Goal: Navigation & Orientation: Find specific page/section

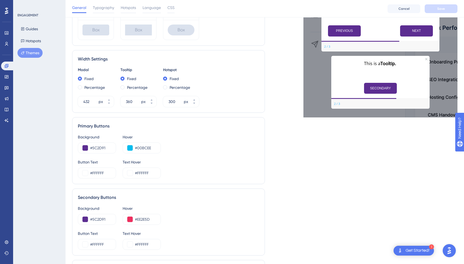
scroll to position [245, 0]
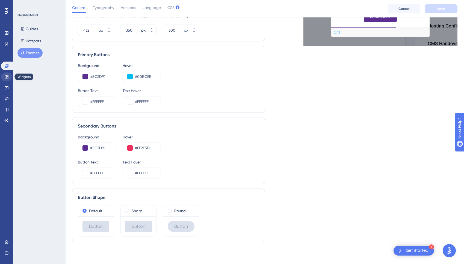
click at [5, 78] on icon at bounding box center [7, 76] width 4 height 3
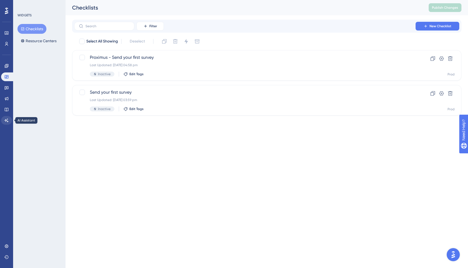
click at [4, 118] on link at bounding box center [6, 120] width 11 height 9
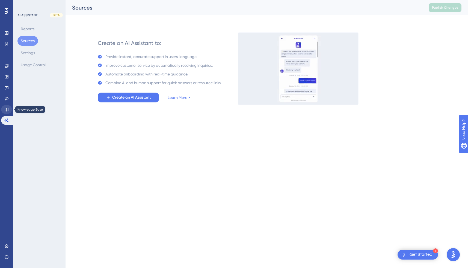
click at [5, 111] on icon at bounding box center [6, 110] width 4 height 4
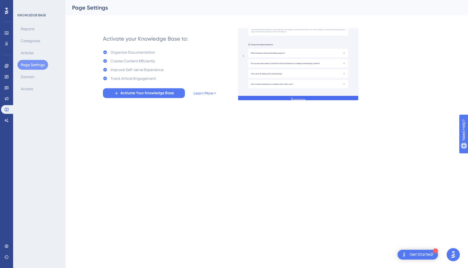
click at [35, 67] on button "Page Settings" at bounding box center [32, 65] width 31 height 10
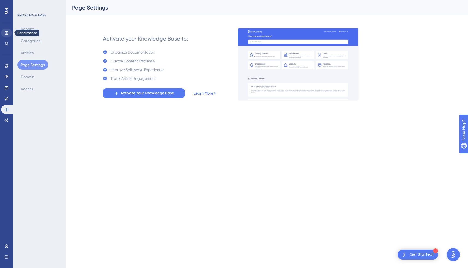
click at [7, 34] on icon at bounding box center [6, 33] width 4 height 4
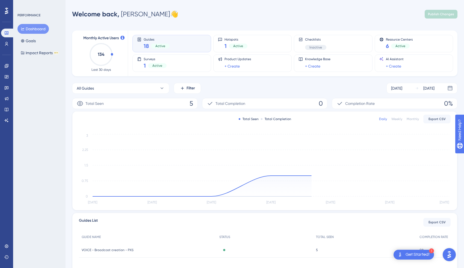
click at [39, 44] on div "Dashboard Goals Impact Reports BETA" at bounding box center [39, 41] width 44 height 34
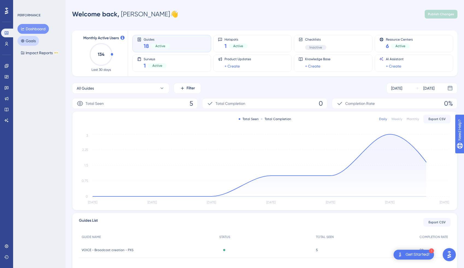
click at [35, 42] on button "Goals" at bounding box center [28, 41] width 22 height 10
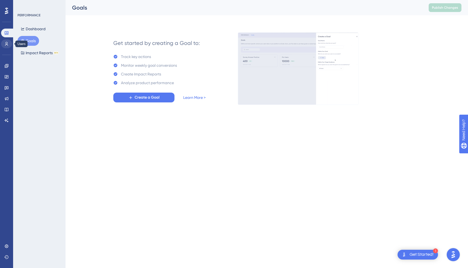
click at [7, 45] on icon at bounding box center [6, 44] width 4 height 4
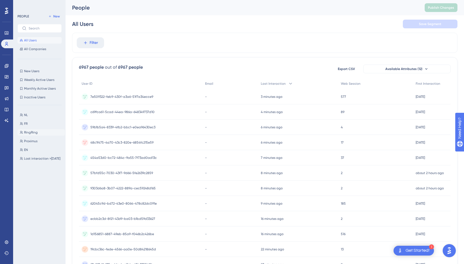
click at [32, 131] on span "RingRing" at bounding box center [31, 132] width 14 height 4
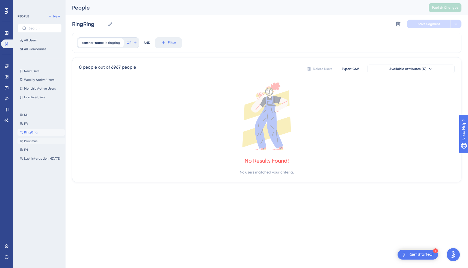
click at [31, 142] on span "Proximus" at bounding box center [30, 141] width 13 height 4
click at [30, 153] on button "EN EN" at bounding box center [40, 150] width 47 height 7
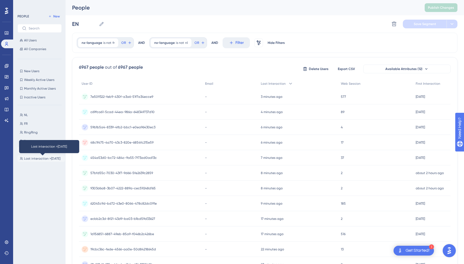
click at [37, 159] on span "Last interaction >7 days ago" at bounding box center [42, 159] width 36 height 4
type input "Last interaction >7 days ago"
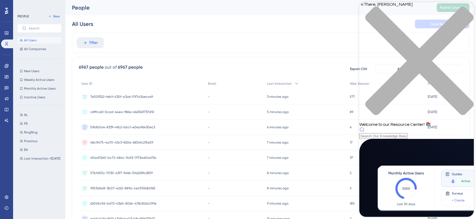
click at [466, 9] on icon "close resource center" at bounding box center [417, 64] width 115 height 115
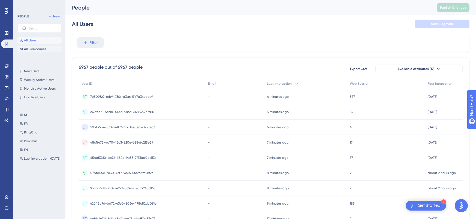
click at [36, 51] on span "All Companies" at bounding box center [35, 49] width 22 height 4
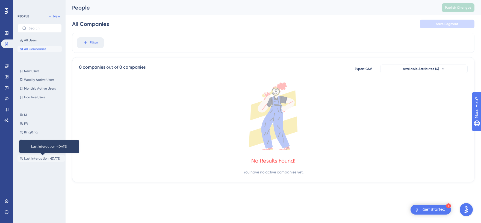
click at [37, 158] on span "Last interaction >7 days ago" at bounding box center [42, 159] width 36 height 4
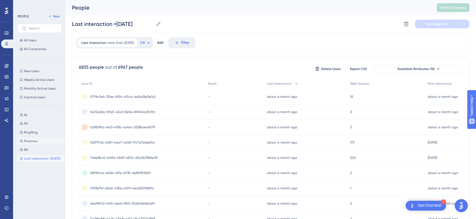
click at [34, 143] on span "Proximus" at bounding box center [30, 141] width 13 height 4
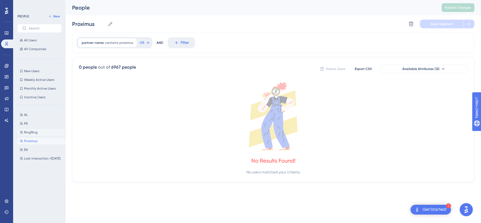
click at [32, 131] on span "RingRing" at bounding box center [31, 132] width 14 height 4
click at [30, 126] on button "FR FR" at bounding box center [40, 124] width 47 height 7
click at [30, 117] on button "NL NL" at bounding box center [40, 115] width 47 height 7
type input "NL"
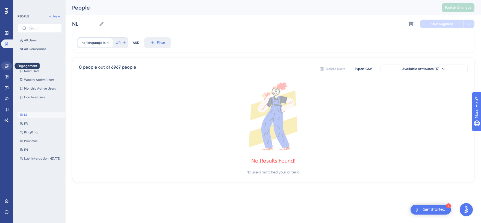
click at [6, 66] on icon at bounding box center [6, 66] width 4 height 4
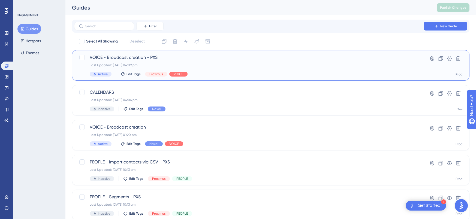
click at [227, 67] on div "Last Updated: [DATE] 04:09 pm" at bounding box center [249, 65] width 319 height 4
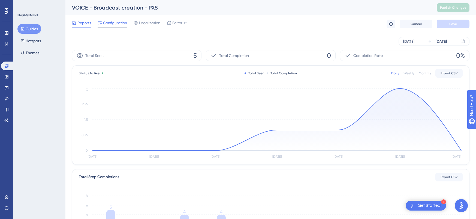
click at [112, 25] on span "Configuration" at bounding box center [115, 23] width 24 height 7
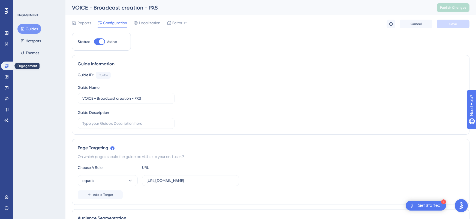
click at [5, 65] on icon at bounding box center [6, 66] width 4 height 4
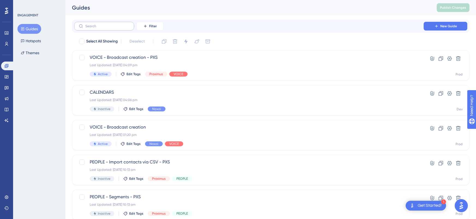
click at [89, 24] on label at bounding box center [104, 26] width 60 height 9
click at [89, 24] on input "text" at bounding box center [107, 26] width 44 height 4
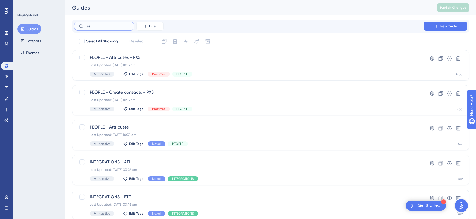
type input "test"
checkbox input "true"
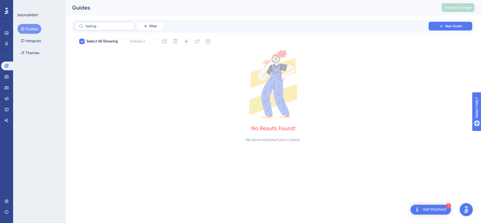
click at [85, 24] on label "testing" at bounding box center [104, 26] width 60 height 9
click at [85, 24] on input "testing" at bounding box center [107, 26] width 44 height 4
click at [85, 24] on label "testing" at bounding box center [104, 26] width 60 height 9
click at [85, 24] on input "testing" at bounding box center [107, 26] width 44 height 4
click at [85, 24] on label "testing" at bounding box center [104, 26] width 60 height 9
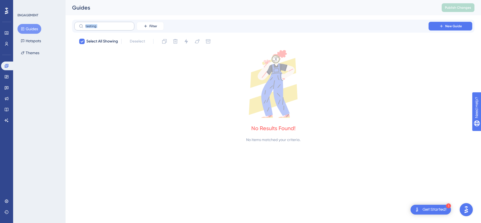
click at [85, 24] on input "testing" at bounding box center [107, 26] width 44 height 4
type input "testin"
click at [28, 29] on button "Guides" at bounding box center [29, 29] width 24 height 10
click at [5, 67] on icon at bounding box center [6, 66] width 4 height 4
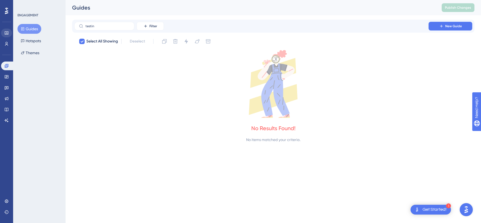
click at [6, 34] on icon at bounding box center [7, 32] width 4 height 3
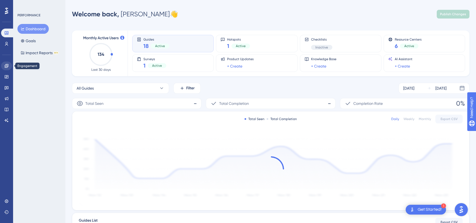
click at [4, 65] on icon at bounding box center [6, 66] width 4 height 4
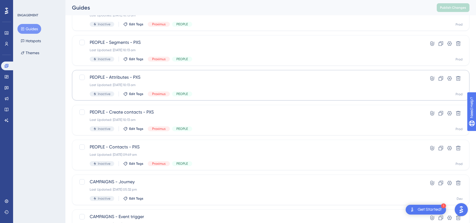
scroll to position [200, 0]
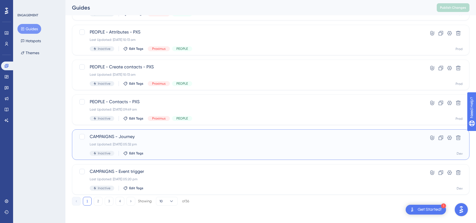
click at [161, 139] on span "CAMPAIGNS - Journey" at bounding box center [249, 137] width 319 height 7
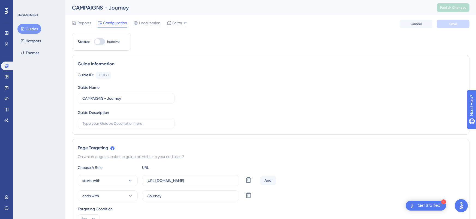
click at [31, 28] on button "Guides" at bounding box center [29, 29] width 24 height 10
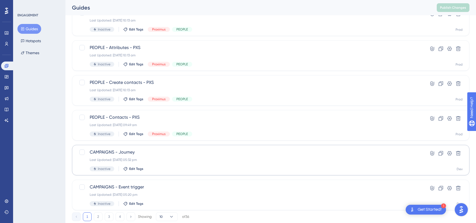
scroll to position [200, 0]
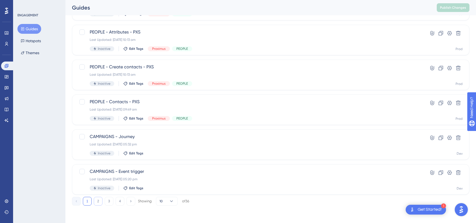
click at [96, 202] on button "2" at bounding box center [98, 201] width 9 height 9
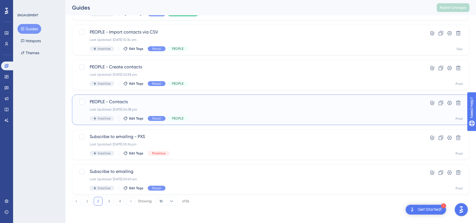
click at [191, 112] on div "PEOPLE - Contacts Last Updated: 20 Aug 2024 at 04:38 pm Inactive Edit Tags Naxa…" at bounding box center [249, 110] width 319 height 22
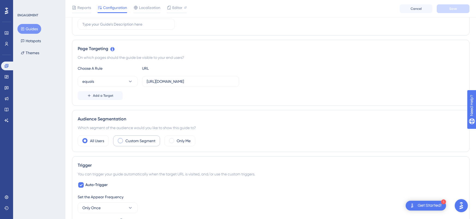
scroll to position [148, 0]
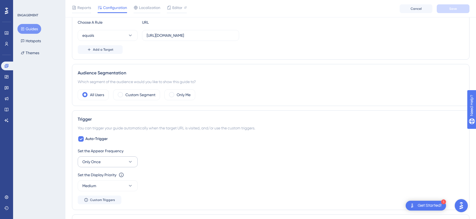
click at [133, 165] on button "Only Once" at bounding box center [108, 162] width 60 height 11
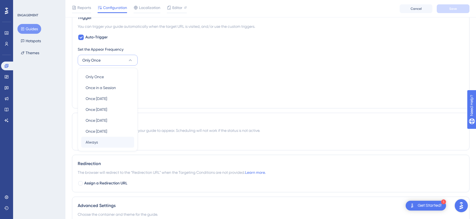
click at [100, 145] on div "Always Always" at bounding box center [108, 142] width 44 height 11
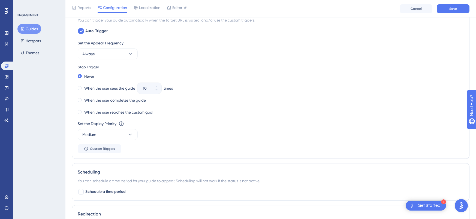
scroll to position [209, 0]
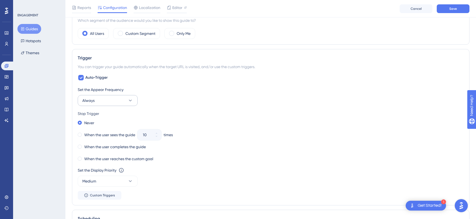
click at [133, 102] on button "Always" at bounding box center [108, 100] width 60 height 11
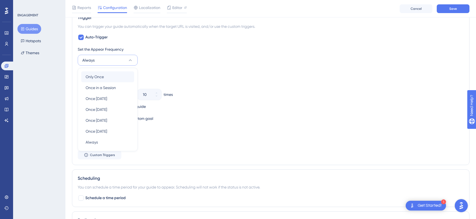
click at [108, 77] on div "Only Once Only Once" at bounding box center [108, 76] width 44 height 11
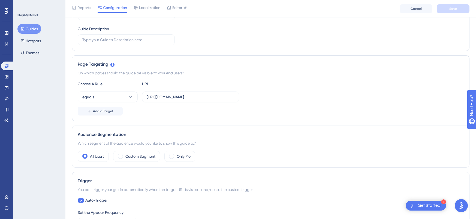
scroll to position [40, 0]
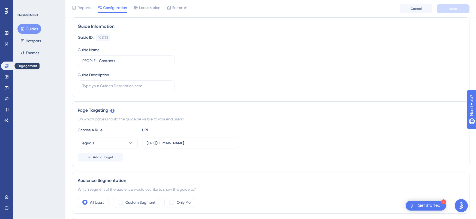
click at [7, 67] on icon at bounding box center [7, 66] width 4 height 4
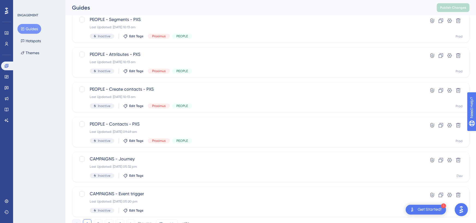
scroll to position [200, 0]
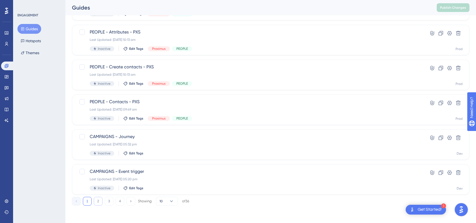
click at [98, 202] on button "2" at bounding box center [98, 201] width 9 height 9
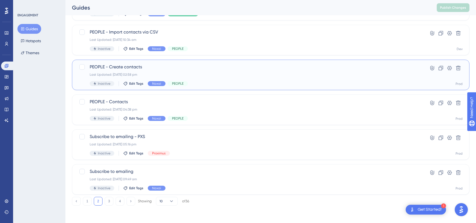
click at [150, 70] on span "PEOPLE - Create contacts" at bounding box center [249, 67] width 319 height 7
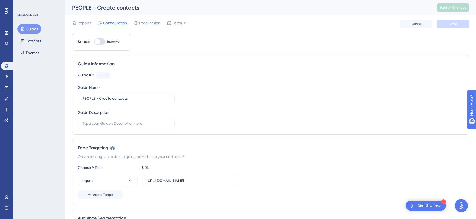
click at [29, 32] on button "Guides" at bounding box center [29, 29] width 24 height 10
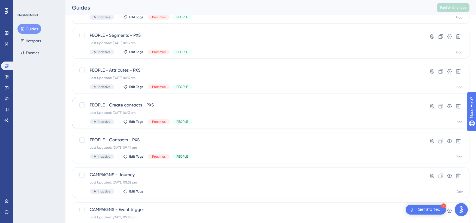
scroll to position [200, 0]
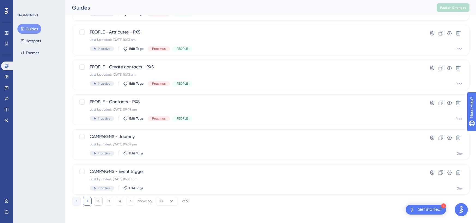
click at [100, 199] on button "2" at bounding box center [98, 201] width 9 height 9
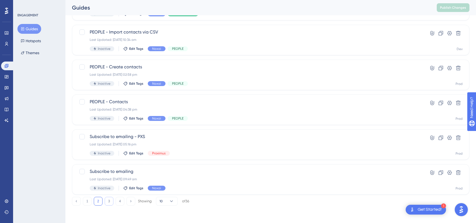
click at [110, 200] on button "3" at bounding box center [109, 201] width 9 height 9
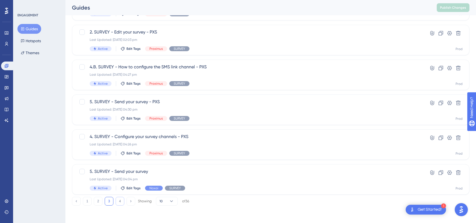
click at [117, 201] on button "4" at bounding box center [120, 201] width 9 height 9
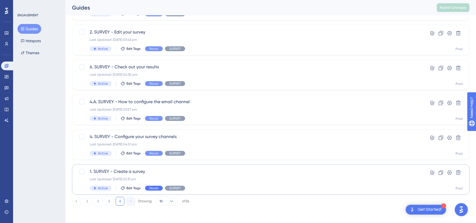
scroll to position [61, 0]
click at [107, 199] on button "3" at bounding box center [109, 201] width 9 height 9
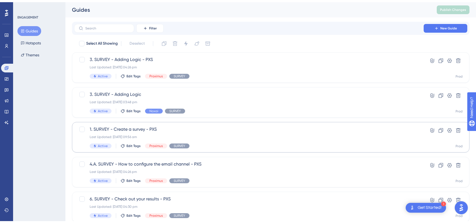
scroll to position [201, 0]
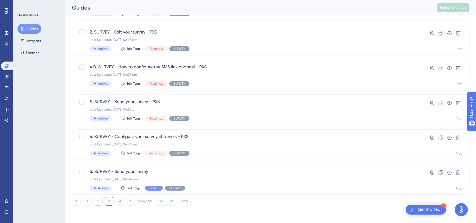
click at [95, 201] on button "2" at bounding box center [98, 201] width 9 height 9
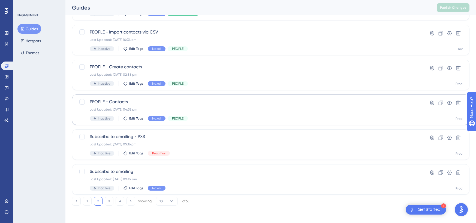
scroll to position [201, 0]
click at [198, 41] on div "Last Updated: 27 Dec 2023 at 10:34 am" at bounding box center [249, 40] width 319 height 4
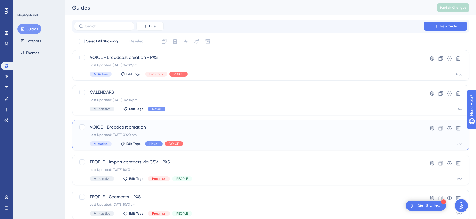
click at [201, 136] on div "Last Updated: [DATE] 01:20 pm" at bounding box center [249, 135] width 319 height 4
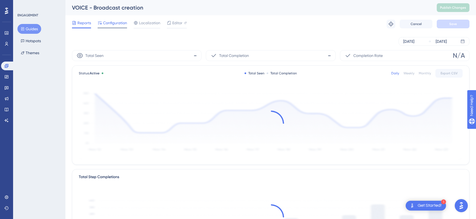
click at [105, 26] on div "Configuration" at bounding box center [112, 24] width 29 height 9
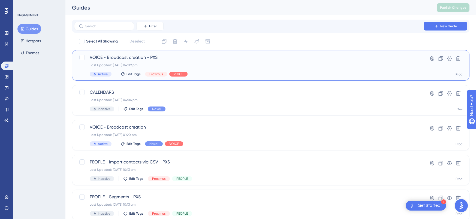
click at [232, 61] on div "VOICE - Broadcast creation - PXS Last Updated: 22 Aug 2024 at 04:09 pm Active E…" at bounding box center [249, 65] width 319 height 22
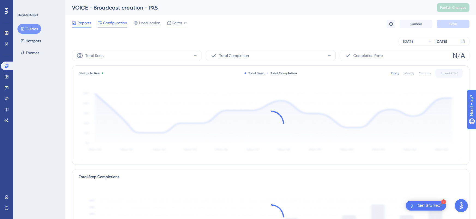
click at [120, 26] on div "Configuration" at bounding box center [112, 24] width 29 height 9
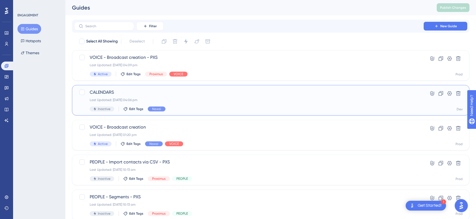
click at [189, 102] on div "Last Updated: [DATE] 04:06 pm" at bounding box center [249, 100] width 319 height 4
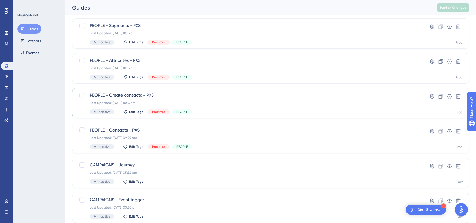
scroll to position [200, 0]
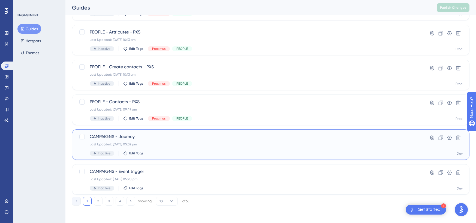
click at [185, 145] on div "Last Updated: [DATE] 05:32 pm" at bounding box center [249, 144] width 319 height 4
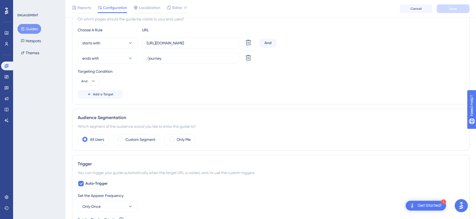
scroll to position [61, 0]
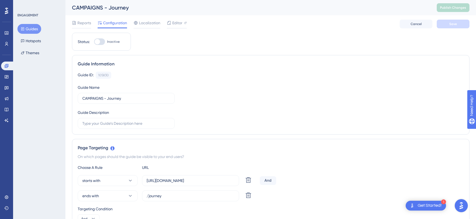
click at [30, 26] on button "Guides" at bounding box center [29, 29] width 24 height 10
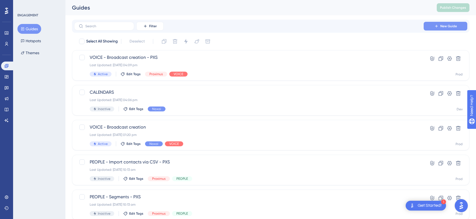
click at [444, 26] on span "New Guide" at bounding box center [449, 26] width 17 height 4
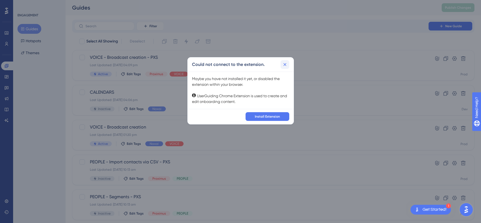
click at [283, 65] on icon at bounding box center [284, 64] width 5 height 5
